Goal: Communication & Community: Share content

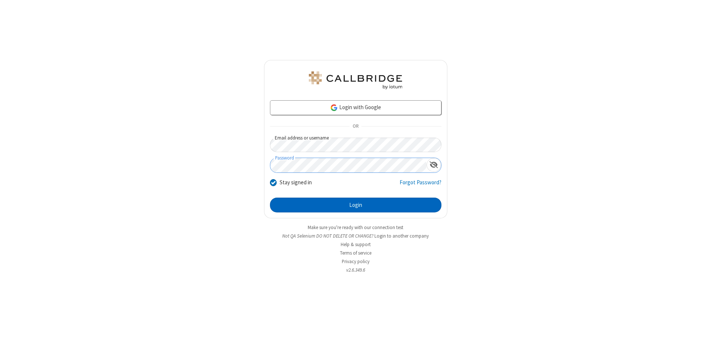
click at [355, 205] on button "Login" at bounding box center [355, 205] width 171 height 15
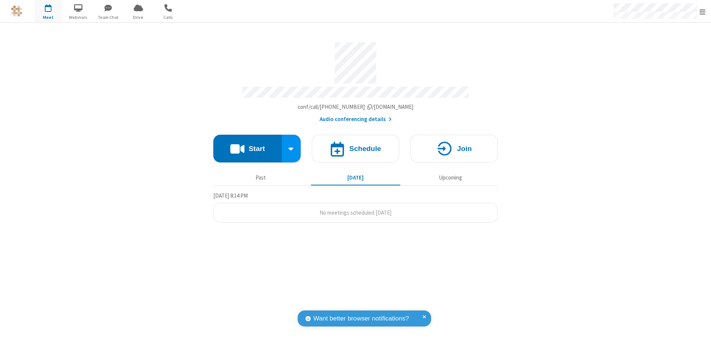
click at [247, 145] on button "Start" at bounding box center [247, 149] width 68 height 28
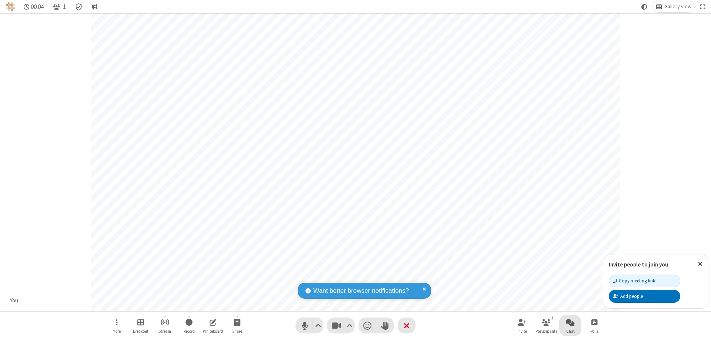
click at [570, 322] on span "Open chat" at bounding box center [569, 322] width 9 height 9
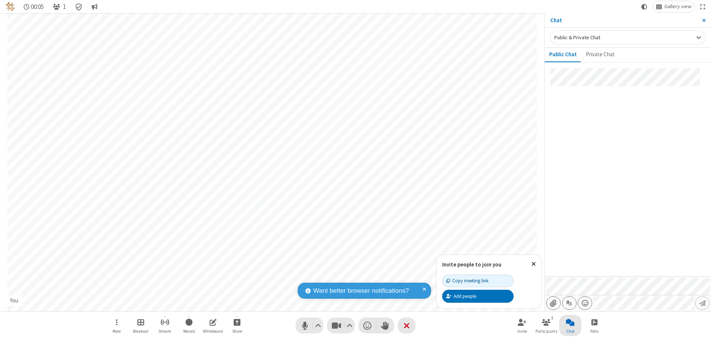
type input "C:\fakepath\doc_test.docx"
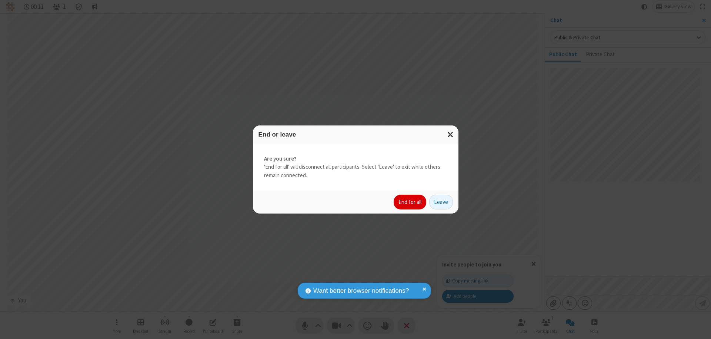
click at [410, 202] on button "End for all" at bounding box center [409, 202] width 33 height 15
